Goal: Browse casually

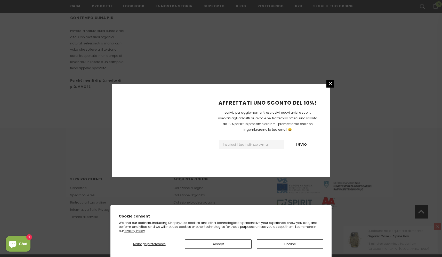
scroll to position [272, 0]
